Goal: Transaction & Acquisition: Purchase product/service

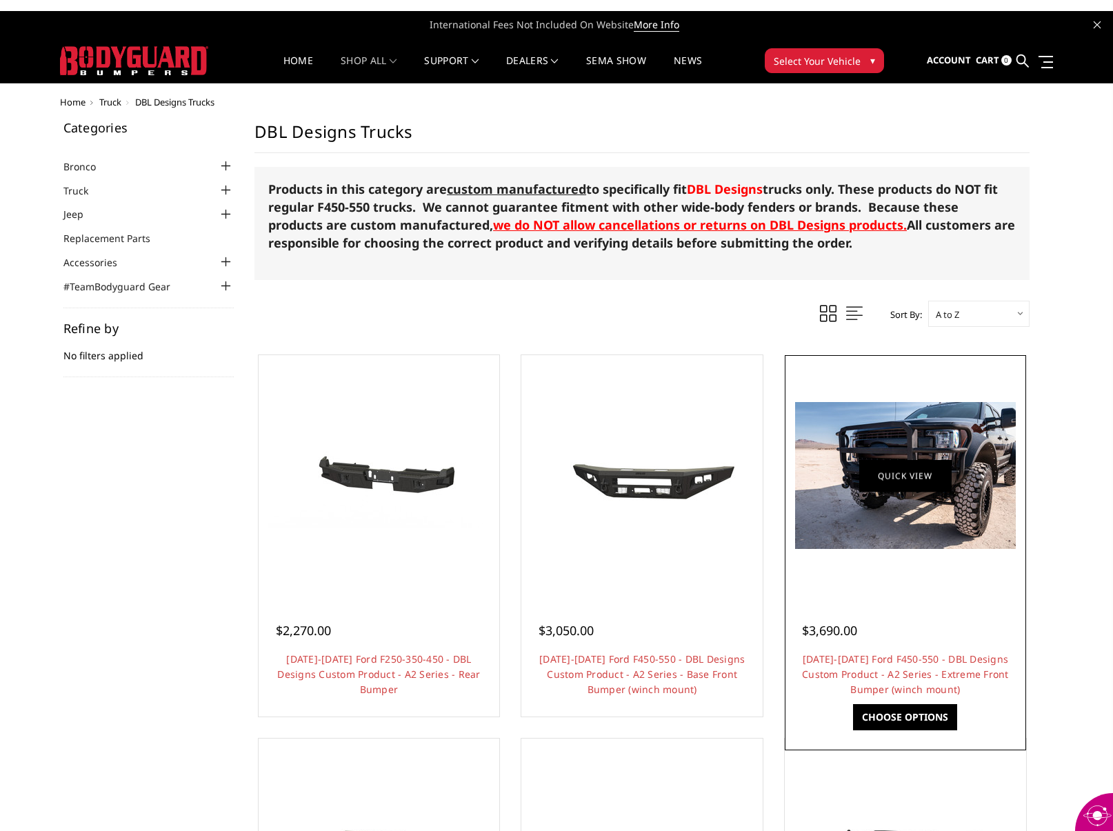
click at [901, 464] on link "Quick view" at bounding box center [905, 475] width 92 height 32
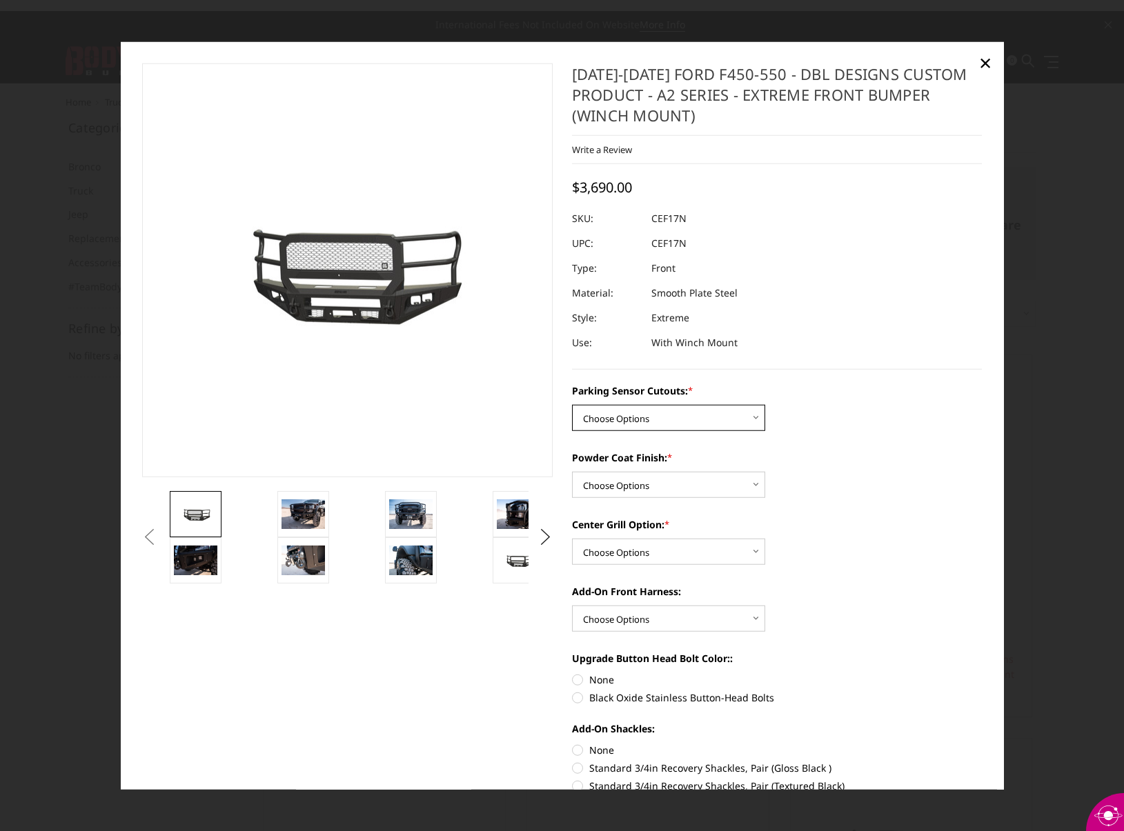
click at [670, 414] on select "Choose Options Yes - I have front parking sensors No - I do NOT have parking se…" at bounding box center [668, 418] width 193 height 26
select select "540"
click at [572, 405] on select "Choose Options Yes - I have front parking sensors No - I do NOT have parking se…" at bounding box center [668, 418] width 193 height 26
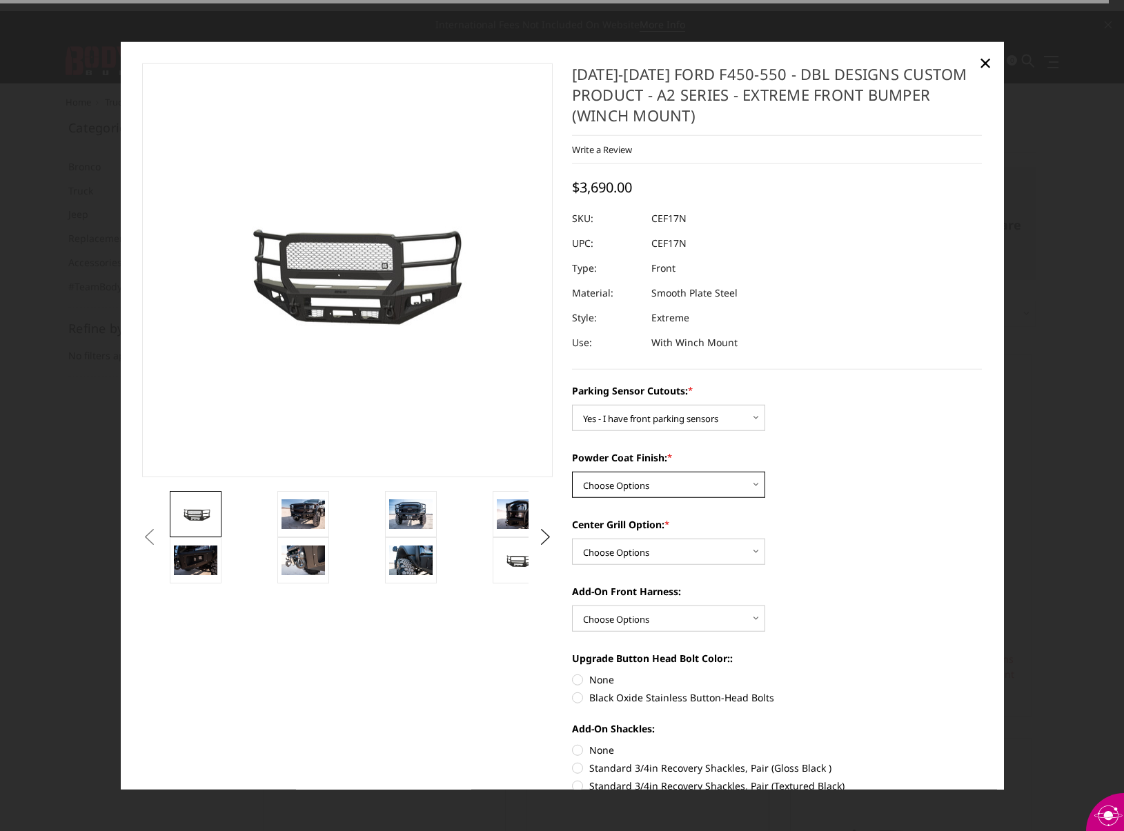
click at [682, 483] on select "Choose Options Bare metal (included) Texture Black Powder Coat" at bounding box center [668, 485] width 193 height 26
select select "518"
click at [572, 472] on select "Choose Options Bare metal (included) Texture Black Powder Coat" at bounding box center [668, 485] width 193 height 26
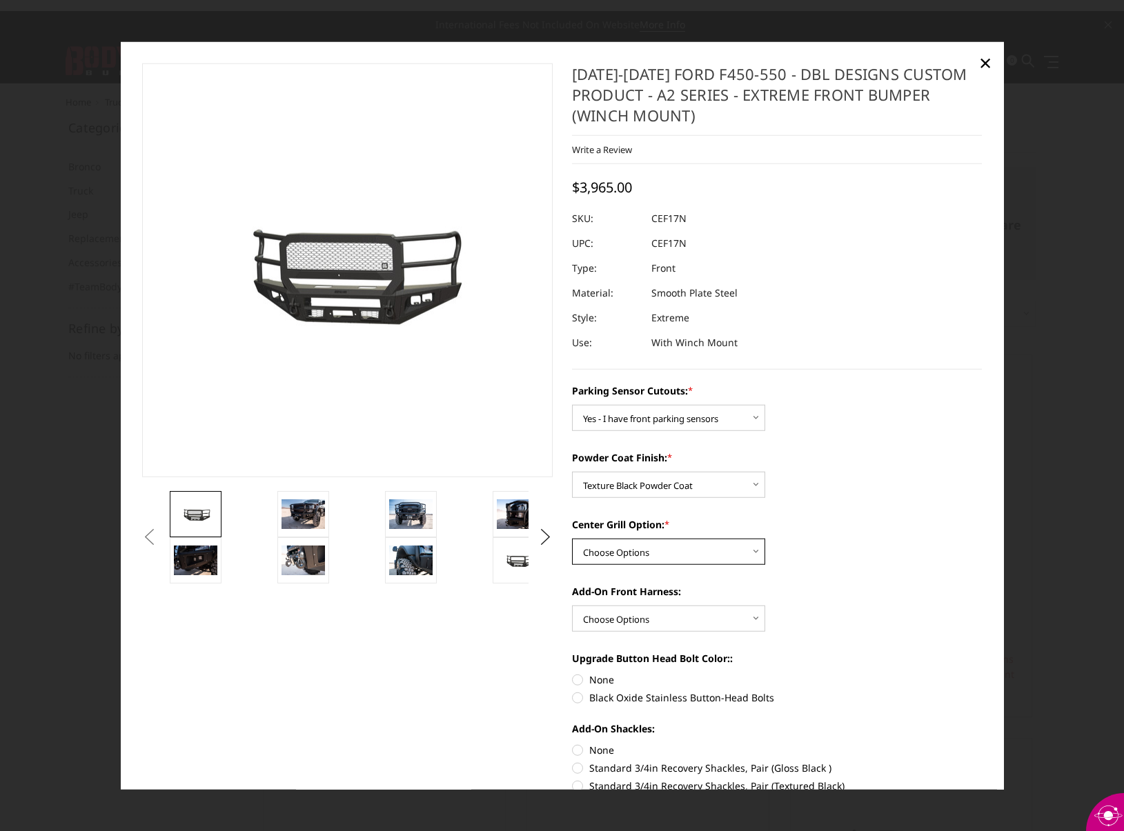
click at [677, 559] on select "Choose Options Add expanded metal in center grill Decline this option" at bounding box center [668, 552] width 193 height 26
select select "1080"
click at [572, 539] on select "Choose Options Add expanded metal in center grill Decline this option" at bounding box center [668, 552] width 193 height 26
click at [670, 620] on select "Choose Options WITH front camera harness WITHOUT front camera harness" at bounding box center [668, 619] width 193 height 26
select select "1695"
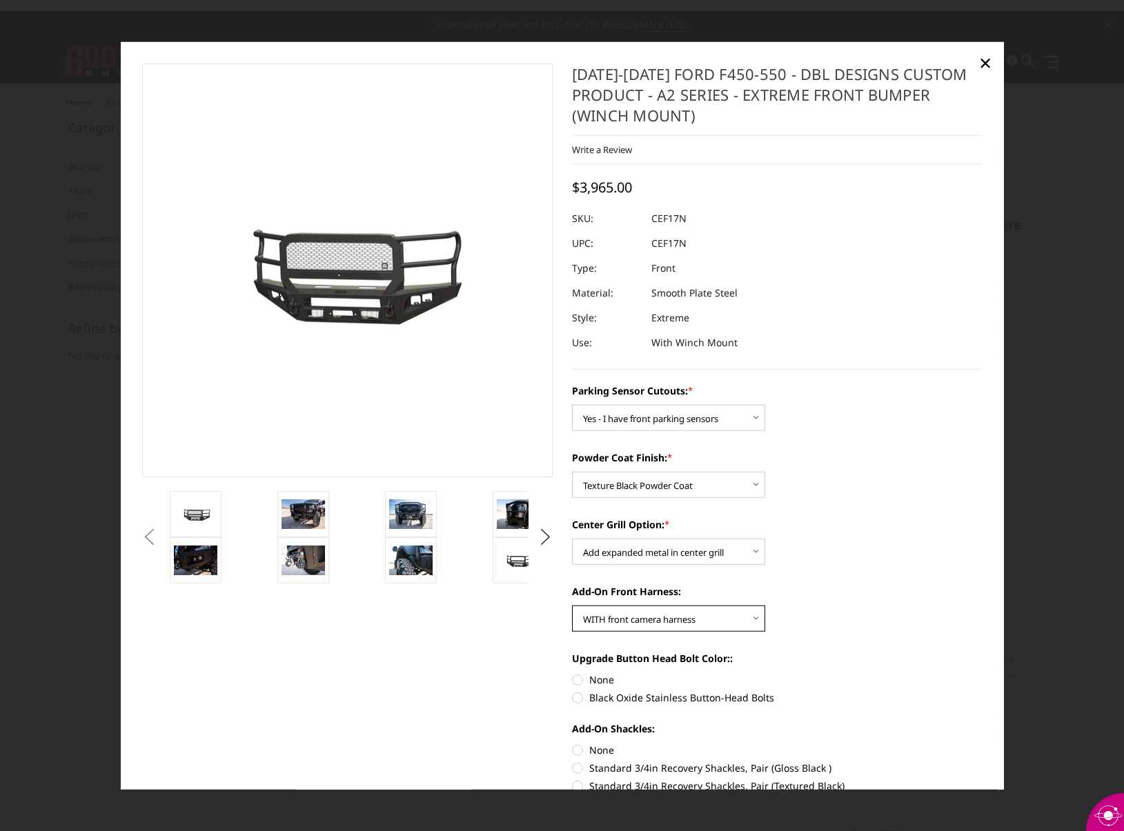
click at [572, 606] on select "Choose Options WITH front camera harness WITHOUT front camera harness" at bounding box center [668, 619] width 193 height 26
click at [572, 699] on label "Black Oxide Stainless Button-Head Bolts" at bounding box center [777, 697] width 410 height 14
click at [981, 673] on input "Black Oxide Stainless Button-Head Bolts" at bounding box center [981, 672] width 1 height 1
radio input "true"
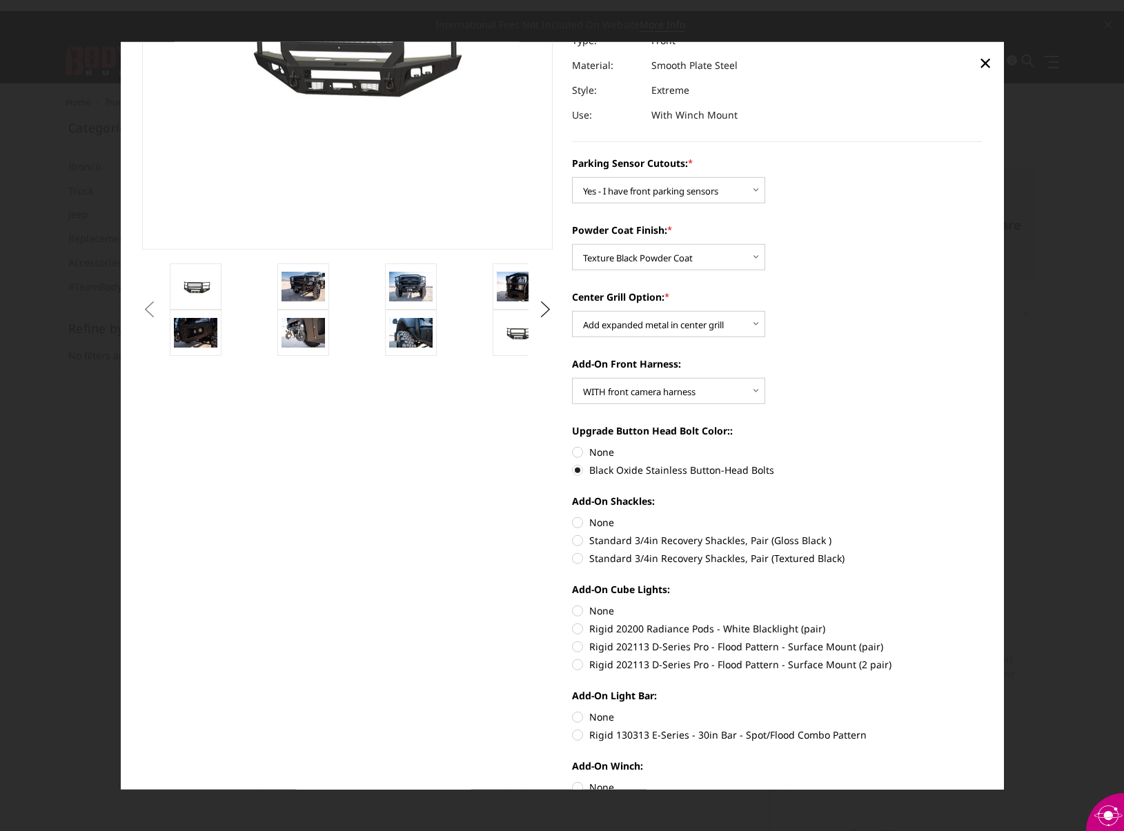
scroll to position [230, 0]
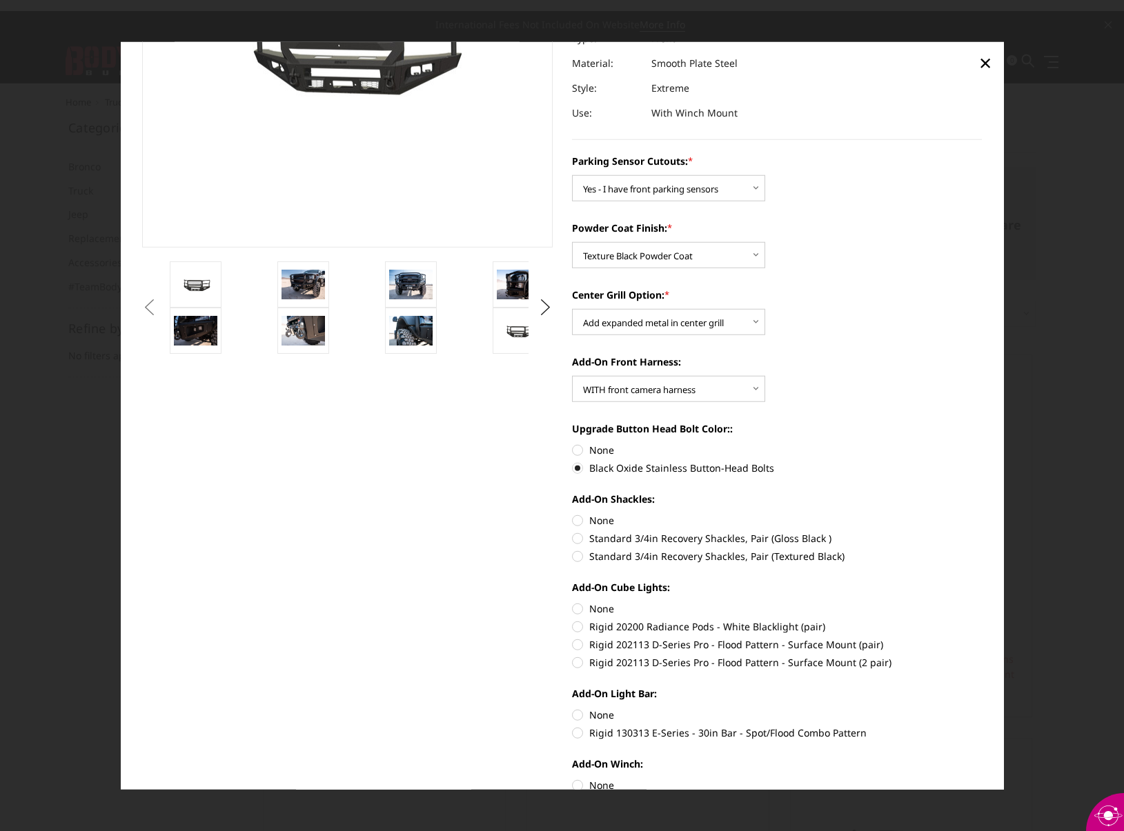
click at [574, 557] on label "Standard 3/4in Recovery Shackles, Pair (Textured Black)" at bounding box center [777, 556] width 410 height 14
click at [981, 532] on input "Standard 3/4in Recovery Shackles, Pair (Textured Black)" at bounding box center [981, 531] width 1 height 1
radio input "true"
click at [572, 642] on label "Rigid 202113 D-Series Pro - Flood Pattern - Surface Mount (pair)" at bounding box center [777, 644] width 410 height 14
click at [981, 620] on input "Rigid 202113 D-Series Pro - Flood Pattern - Surface Mount (pair)" at bounding box center [981, 619] width 1 height 1
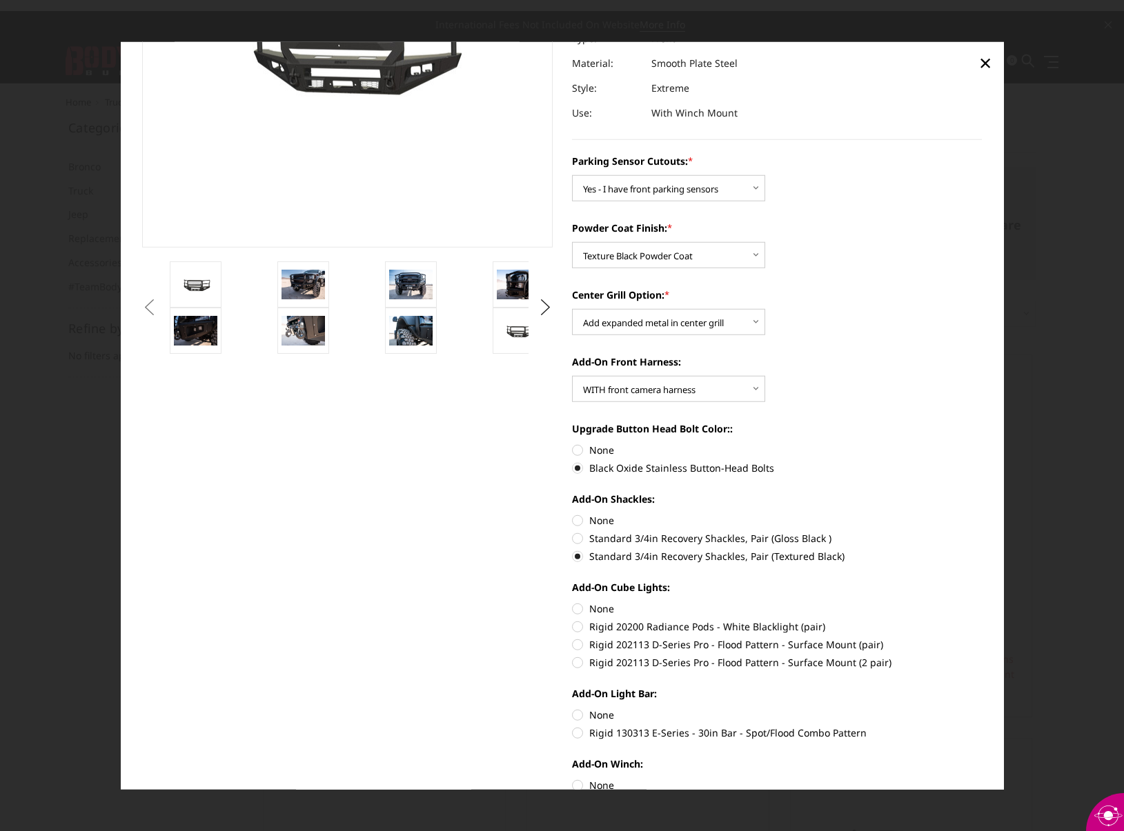
radio input "true"
click at [572, 734] on label "Rigid 130313 E-Series - 30in Bar - Spot/Flood Combo Pattern" at bounding box center [777, 733] width 410 height 14
click at [981, 708] on input "Rigid 130313 E-Series - 30in Bar - Spot/Flood Combo Pattern" at bounding box center [981, 708] width 1 height 1
radio input "true"
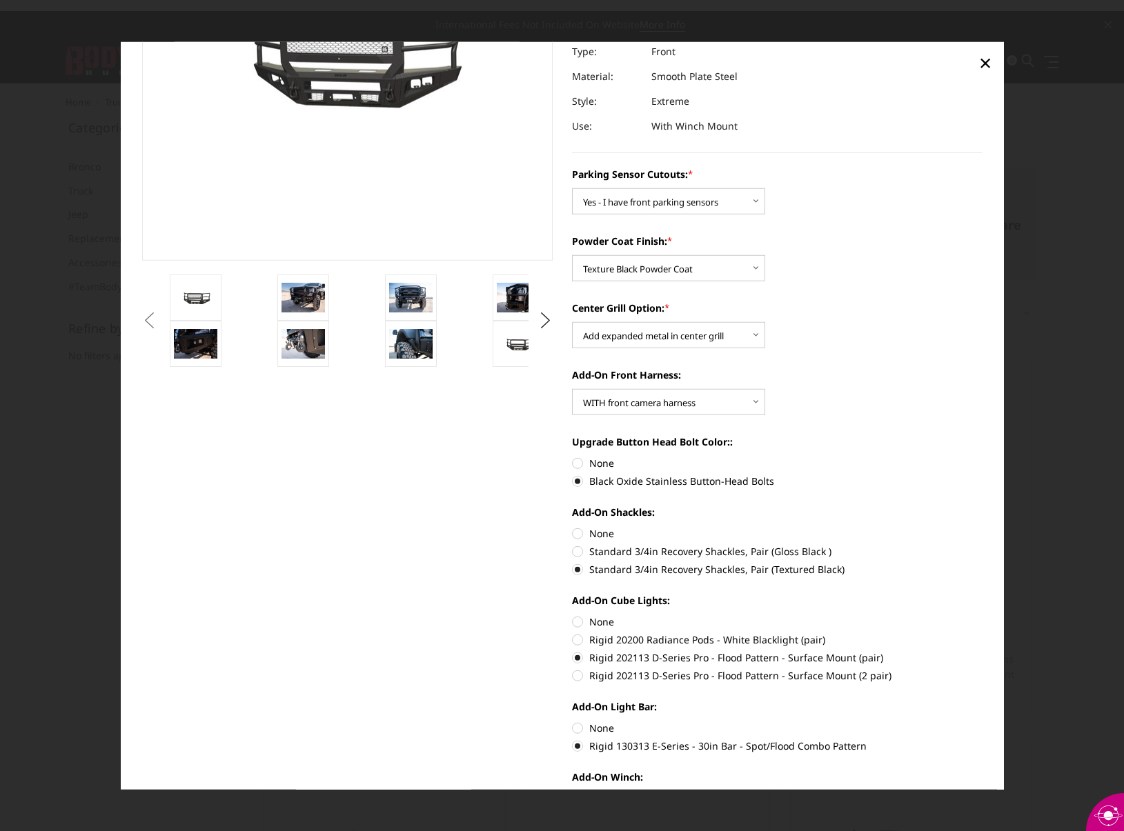
scroll to position [0, 0]
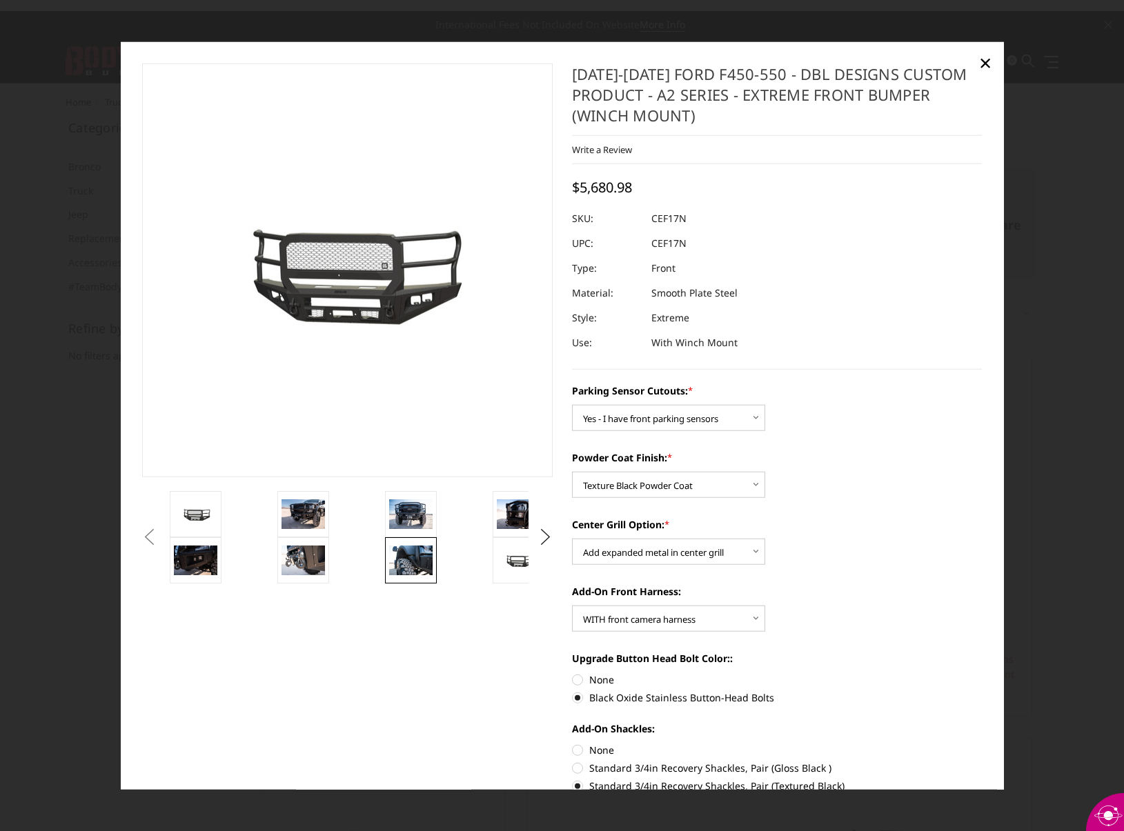
click at [400, 570] on img at bounding box center [410, 560] width 43 height 29
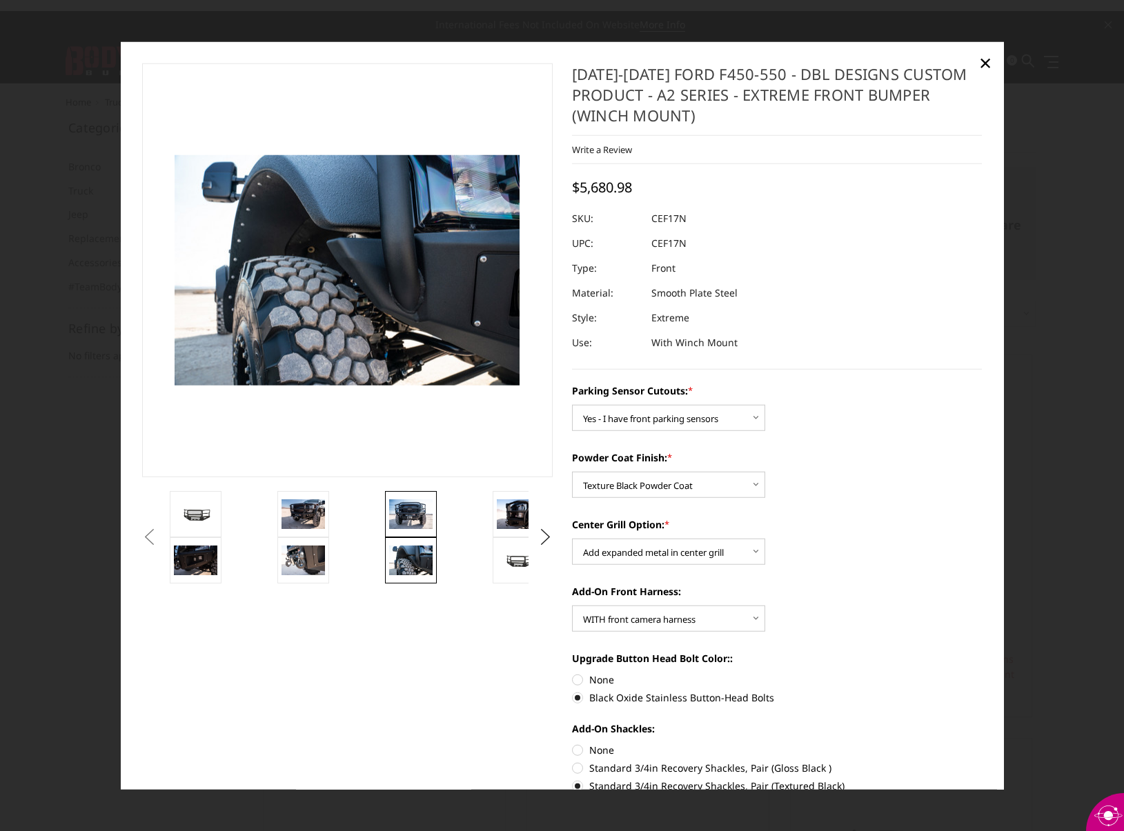
click at [410, 514] on img at bounding box center [410, 513] width 43 height 29
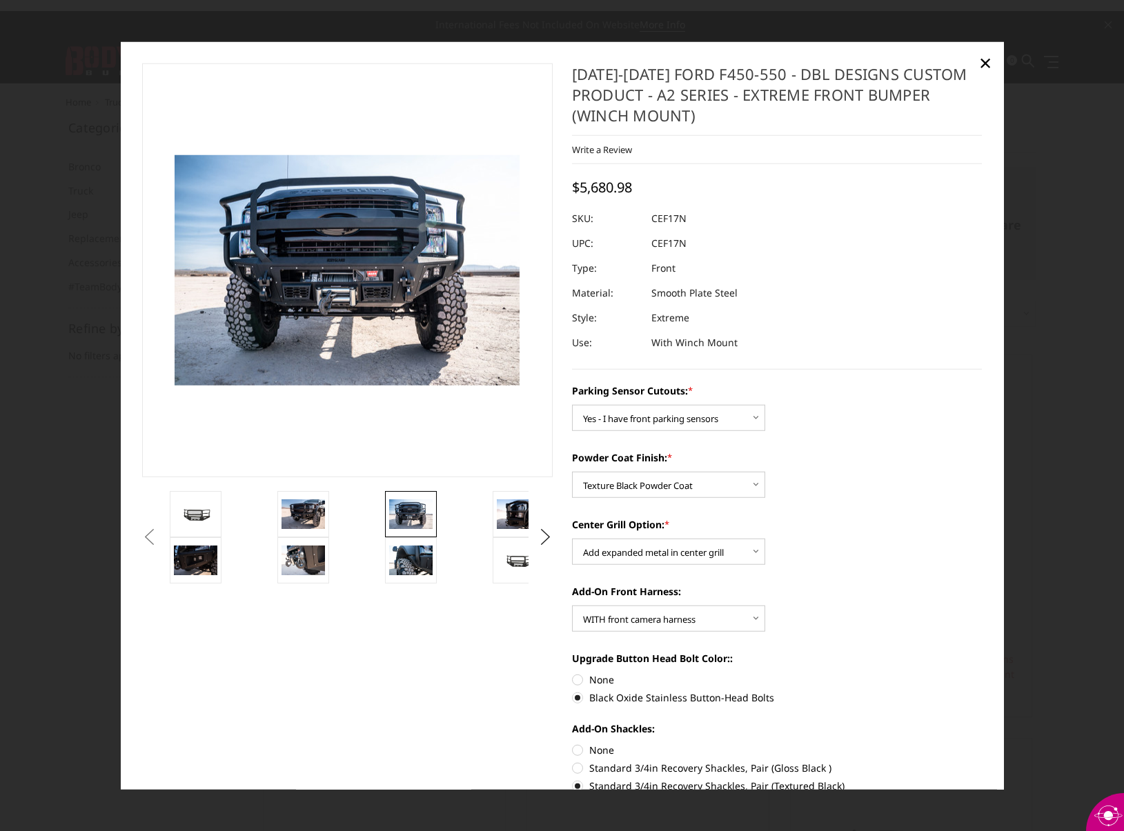
click at [419, 521] on img at bounding box center [410, 513] width 43 height 29
click at [499, 526] on img at bounding box center [518, 513] width 43 height 29
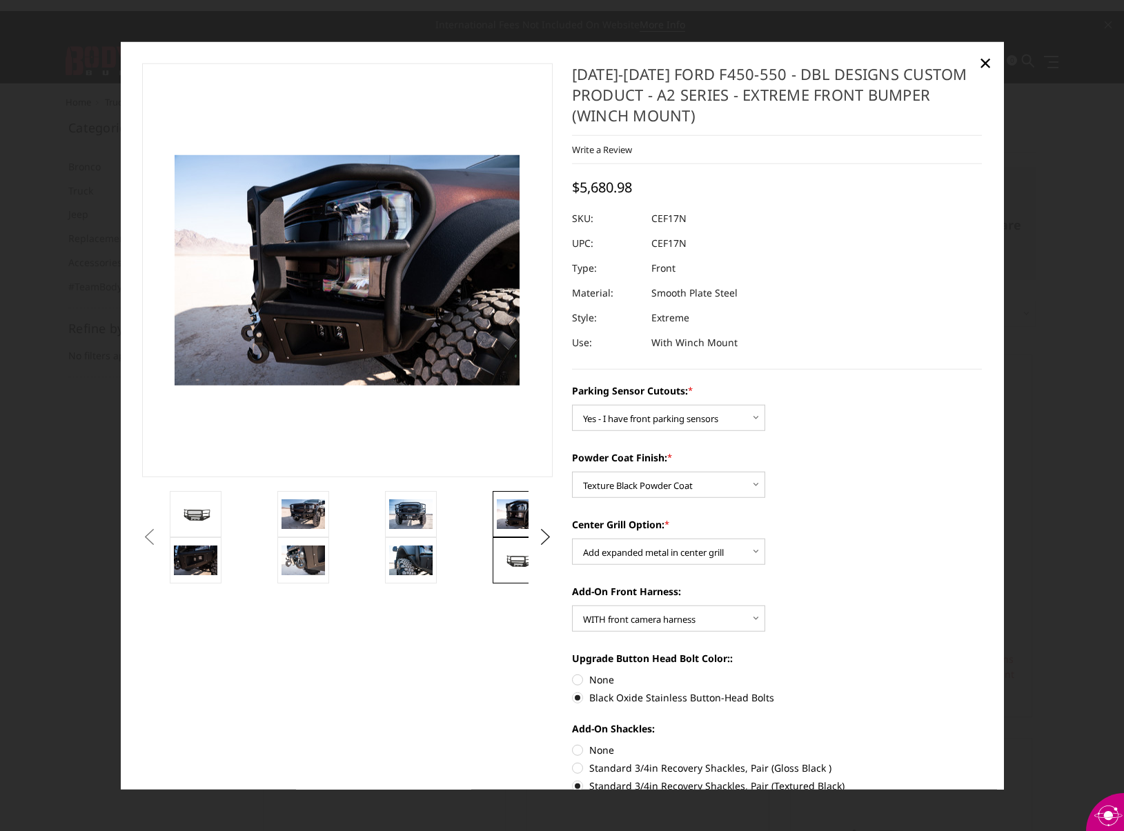
click at [506, 561] on img at bounding box center [518, 560] width 43 height 21
